Goal: Register for event/course

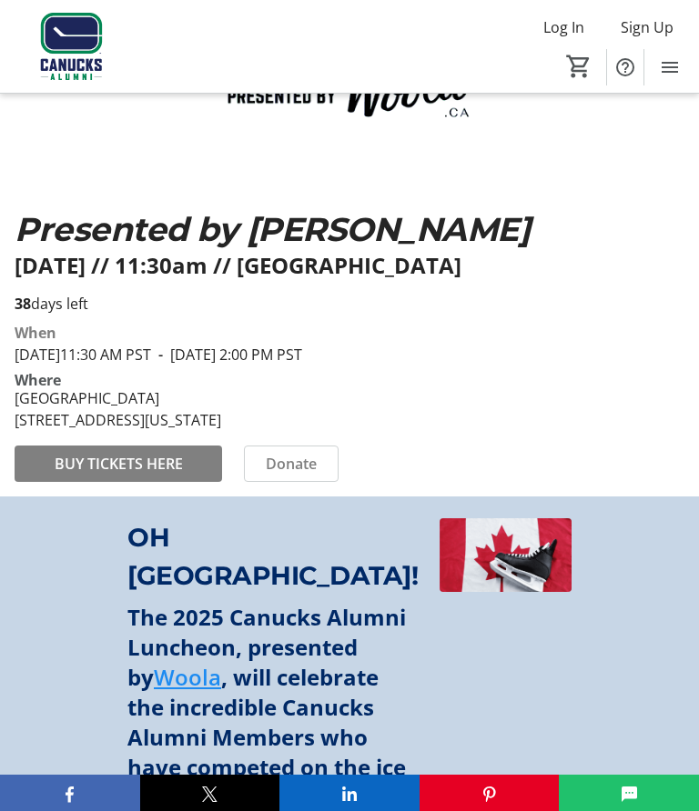
scroll to position [356, 0]
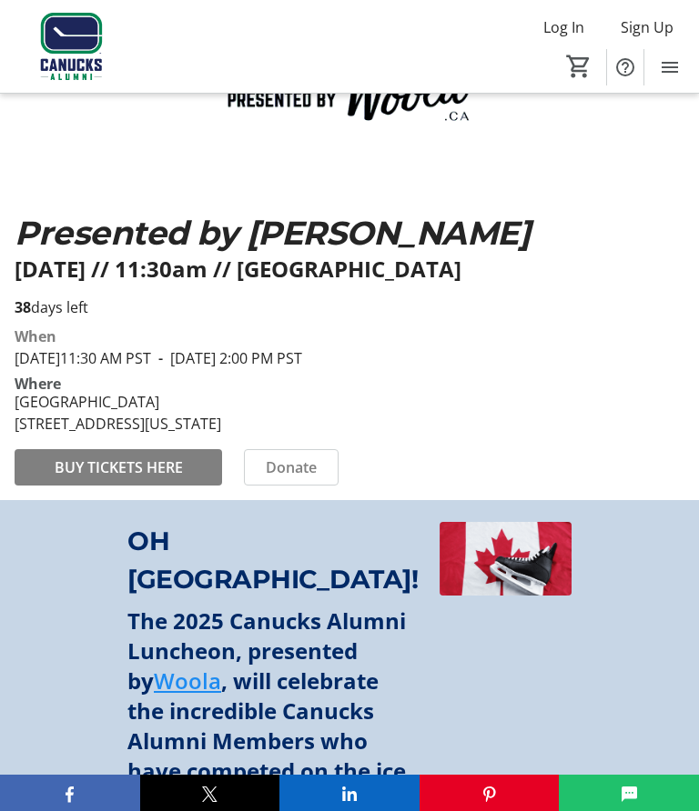
click at [83, 478] on span "BUY TICKETS HERE" at bounding box center [119, 468] width 128 height 22
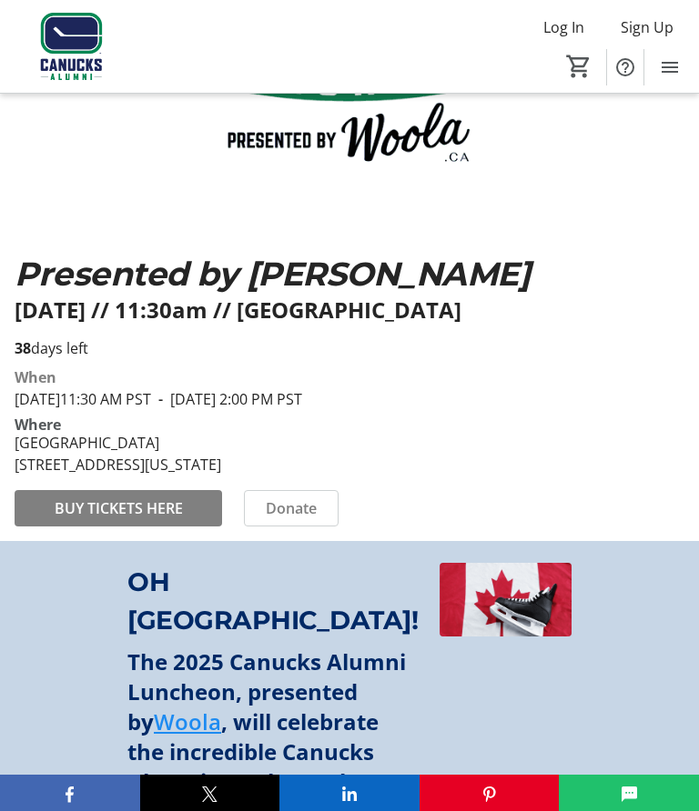
scroll to position [356, 0]
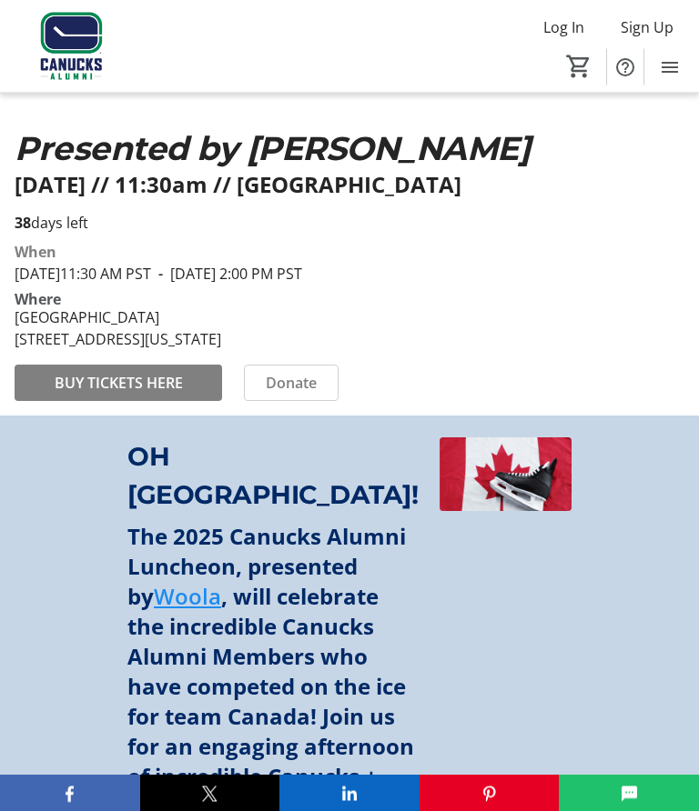
click at [107, 395] on span "BUY TICKETS HERE" at bounding box center [119, 384] width 128 height 22
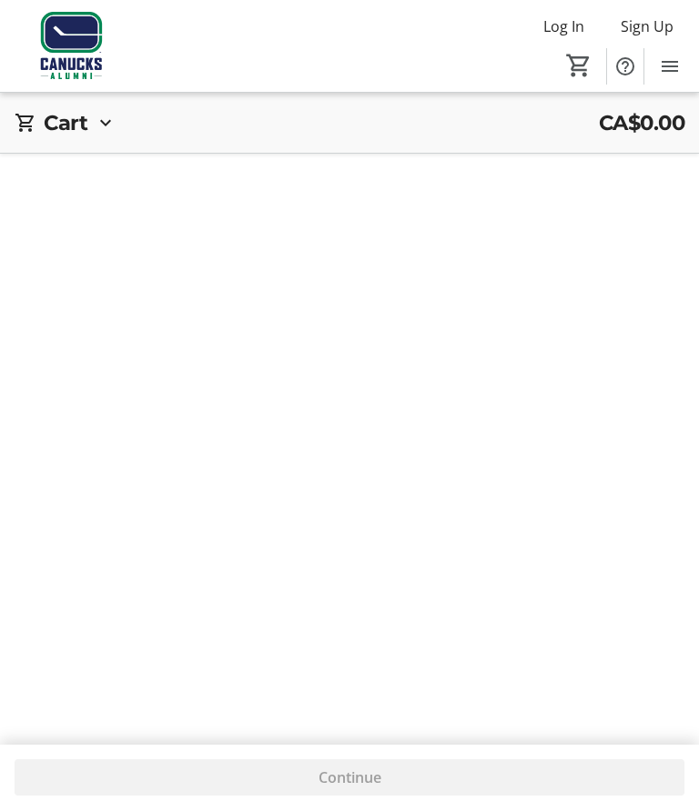
scroll to position [82, 0]
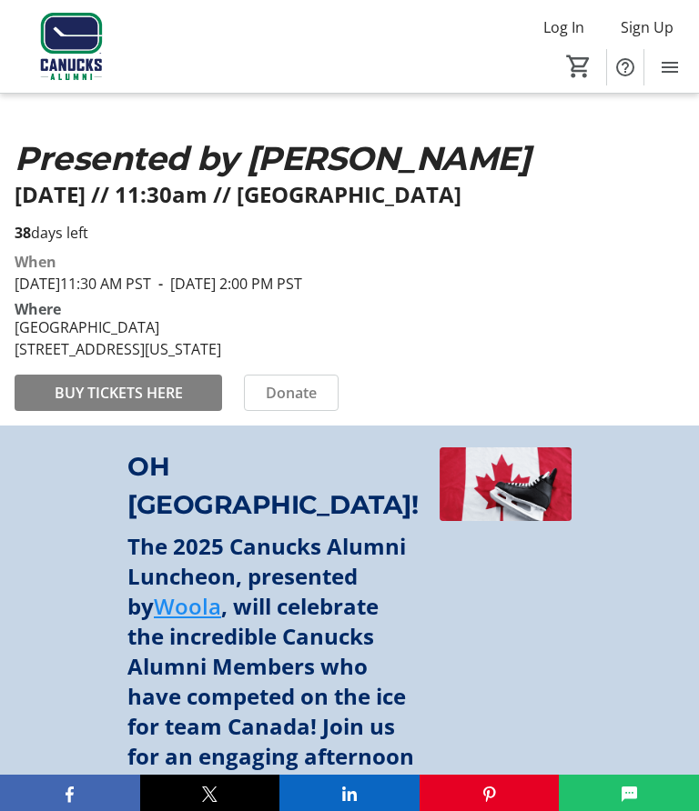
scroll to position [440, 0]
